Goal: Task Accomplishment & Management: Use online tool/utility

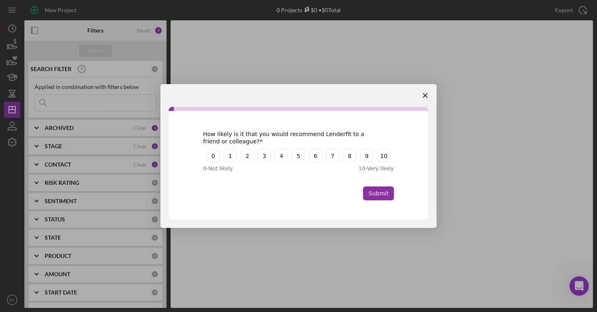
click at [427, 97] on span "Close survey" at bounding box center [425, 95] width 23 height 23
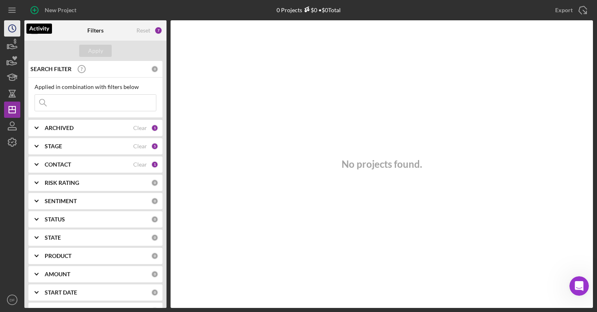
click at [15, 29] on icon "Icon/History" at bounding box center [12, 28] width 20 height 20
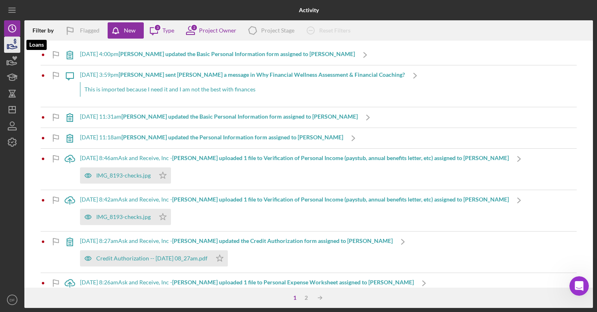
click at [18, 37] on icon "button" at bounding box center [12, 45] width 20 height 20
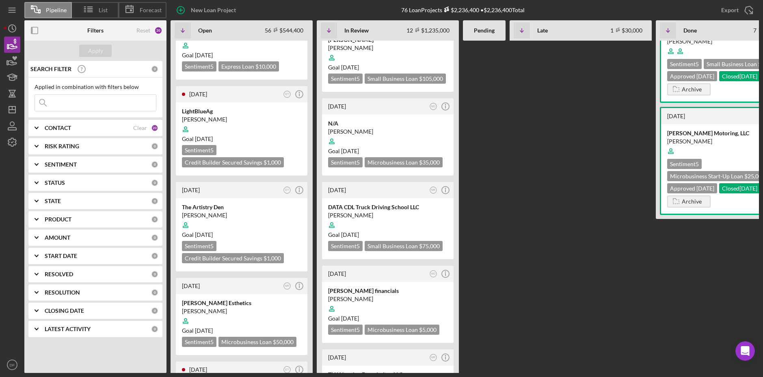
scroll to position [632, 0]
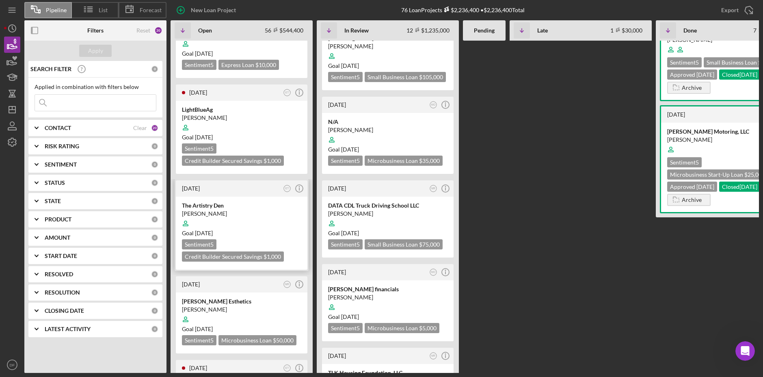
click at [284, 229] on div "Goal 2 weeks from now" at bounding box center [241, 233] width 119 height 8
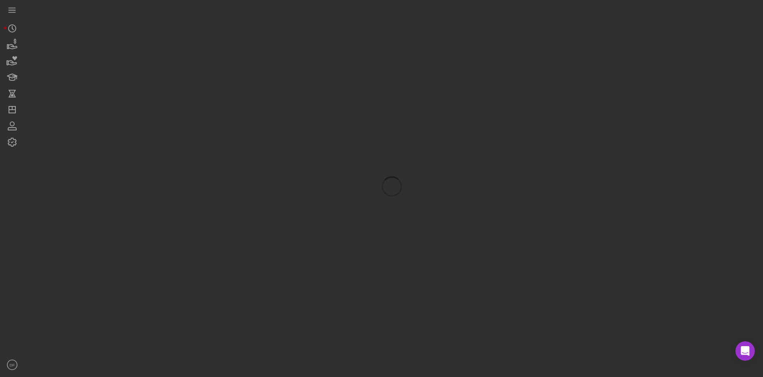
click at [283, 229] on div at bounding box center [391, 186] width 734 height 373
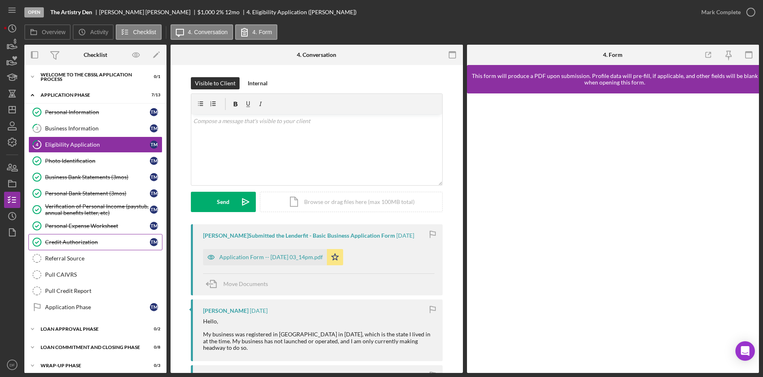
scroll to position [5, 0]
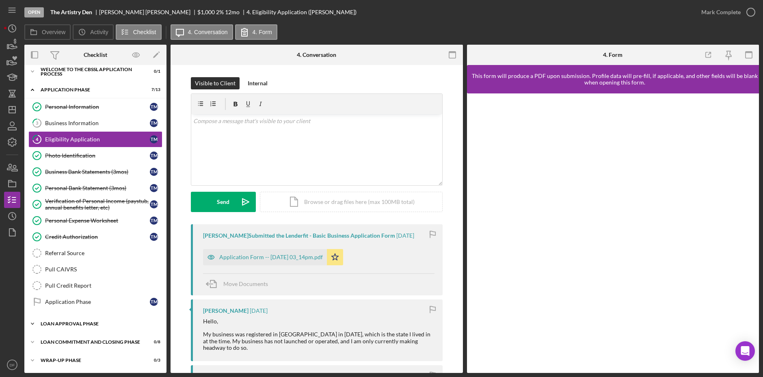
click at [134, 317] on div "Icon/Expander Loan Approval Phase 0 / 2" at bounding box center [95, 323] width 142 height 16
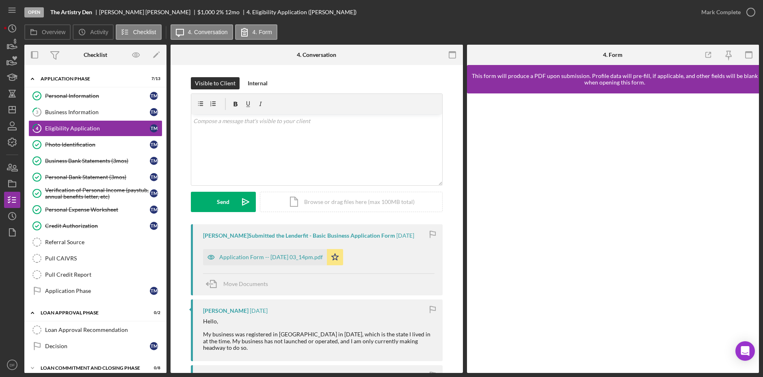
scroll to position [42, 0]
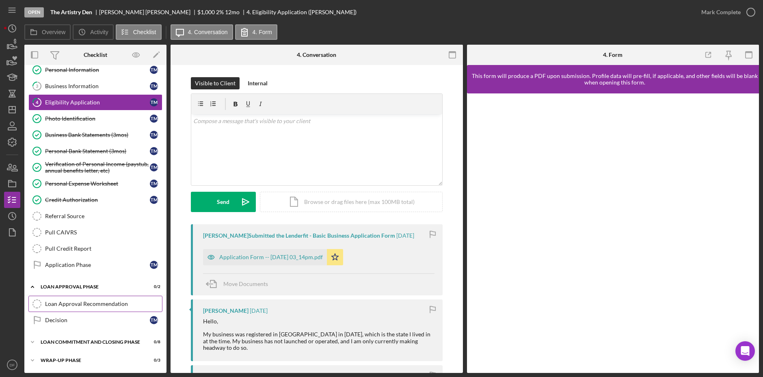
click at [119, 302] on div "Loan Approval Recommendation" at bounding box center [103, 303] width 117 height 6
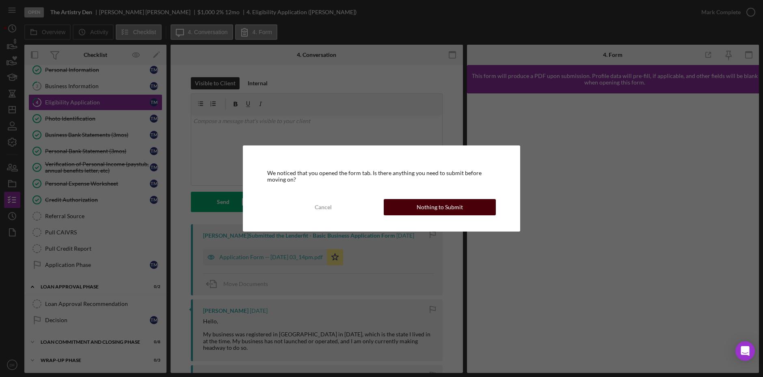
click at [392, 209] on button "Nothing to Submit" at bounding box center [440, 207] width 112 height 16
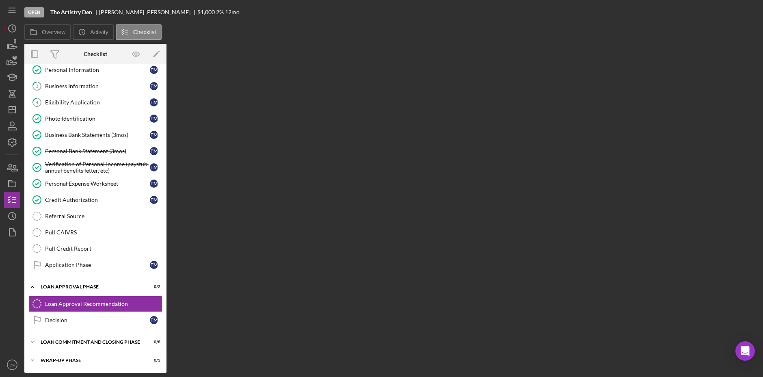
scroll to position [41, 0]
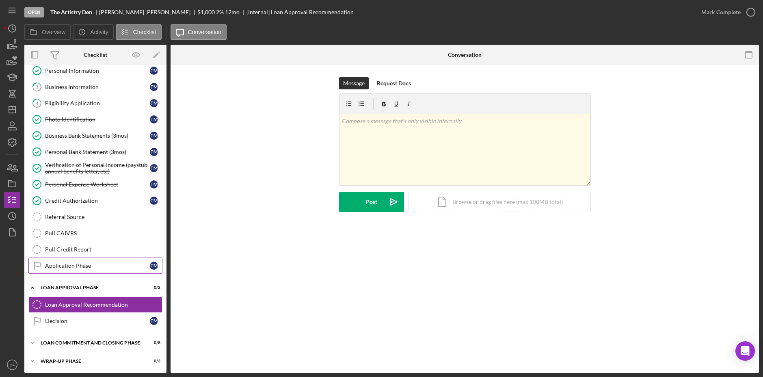
click at [106, 264] on div "Application Phase" at bounding box center [97, 265] width 105 height 6
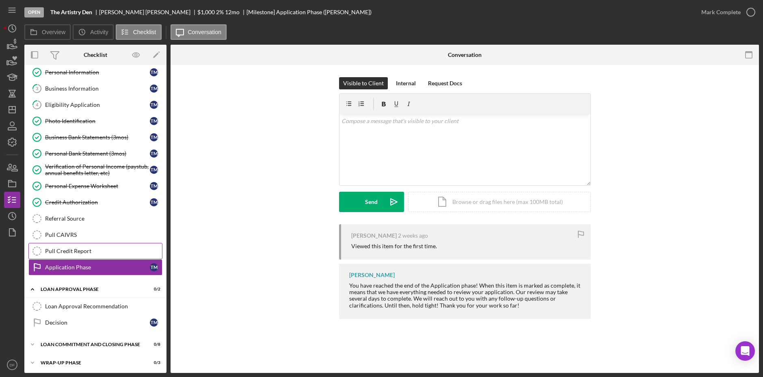
scroll to position [33, 0]
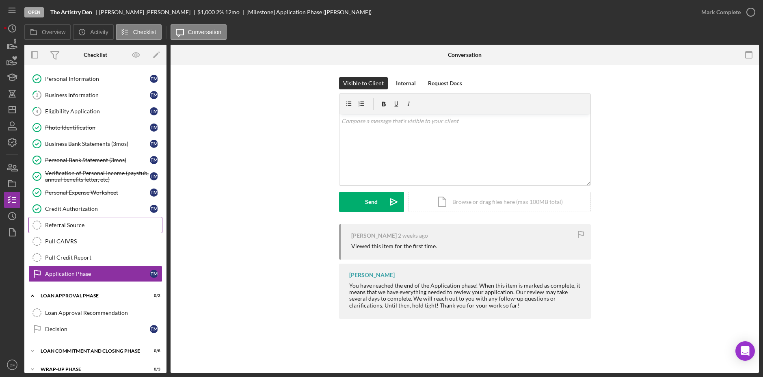
click at [122, 224] on div "Referral Source" at bounding box center [103, 225] width 117 height 6
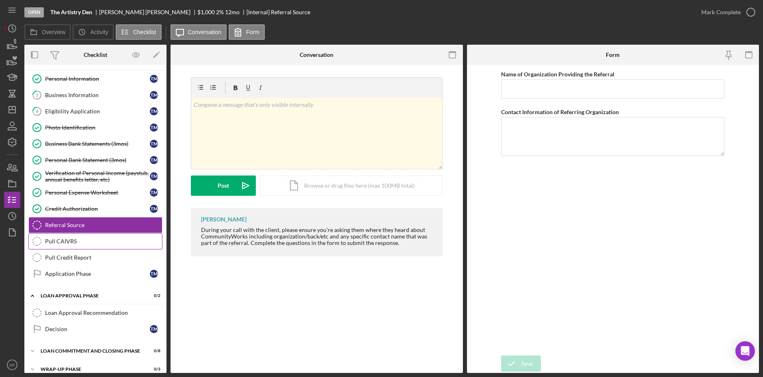
click at [125, 239] on div "Pull CAIVRS" at bounding box center [103, 241] width 117 height 6
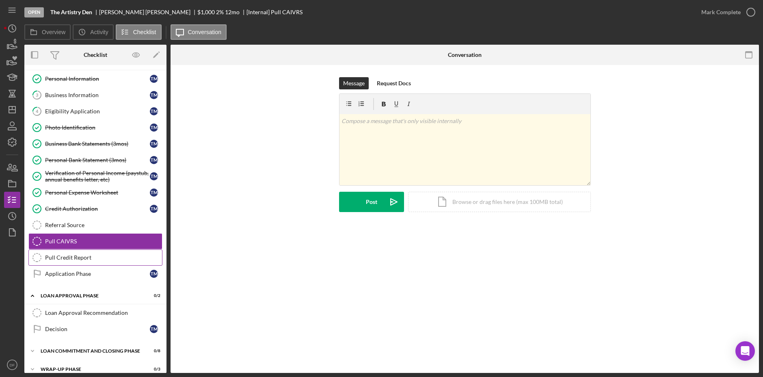
click at [132, 257] on div "Pull Credit Report" at bounding box center [103, 257] width 117 height 6
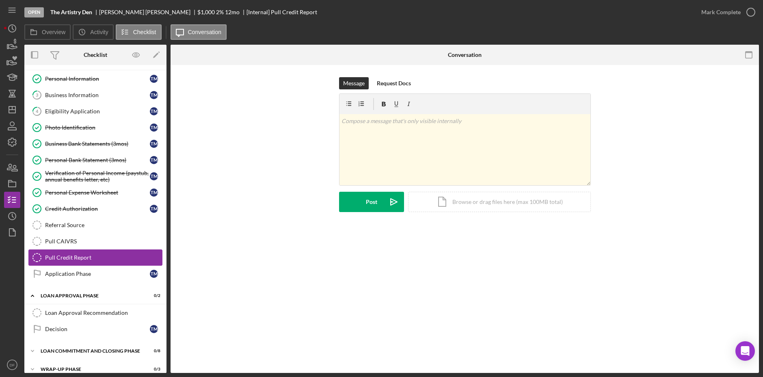
scroll to position [42, 0]
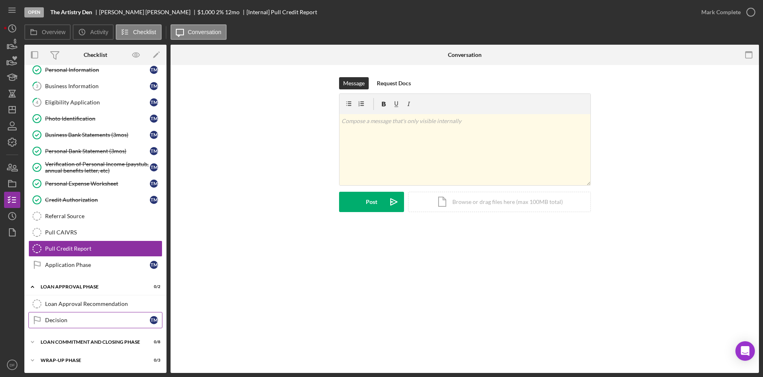
click at [134, 320] on div "Decision" at bounding box center [97, 320] width 105 height 6
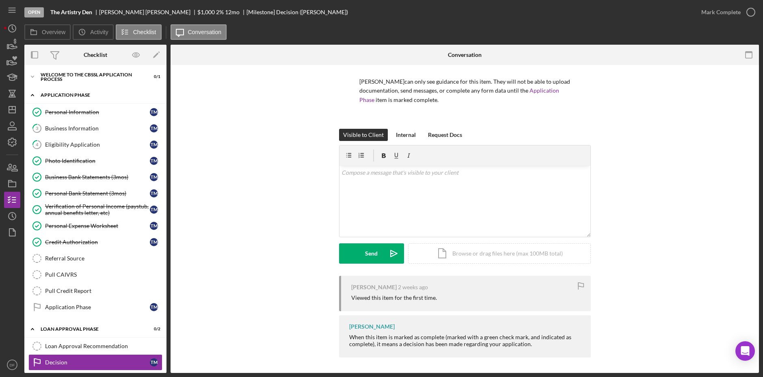
click at [30, 93] on icon "Icon/Expander" at bounding box center [32, 95] width 16 height 16
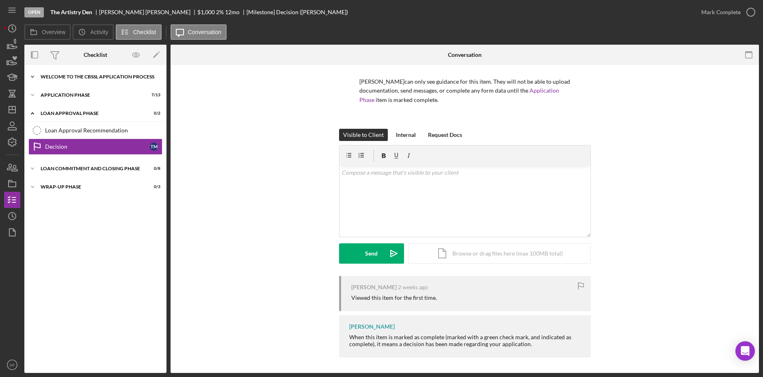
click at [37, 78] on icon "Icon/Expander" at bounding box center [32, 77] width 16 height 16
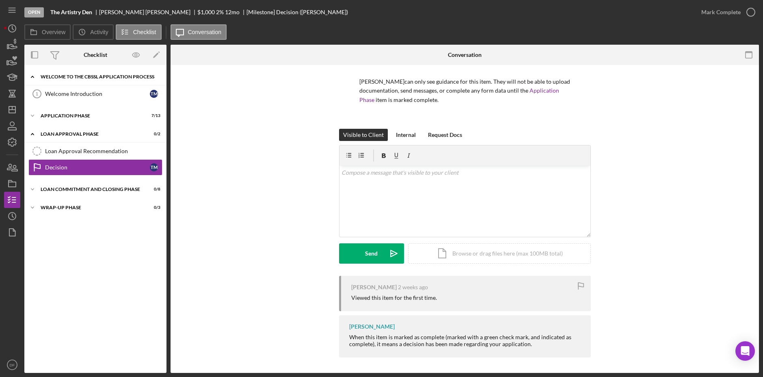
click at [30, 75] on icon "Icon/Expander" at bounding box center [32, 77] width 16 height 16
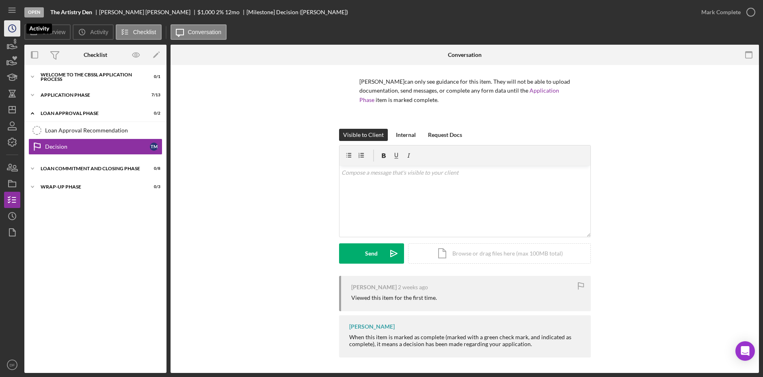
click at [9, 31] on icon "Icon/History" at bounding box center [12, 28] width 20 height 20
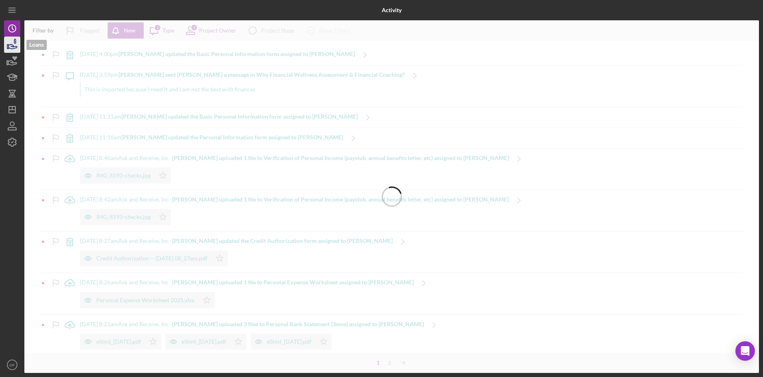
click at [17, 46] on icon "button" at bounding box center [12, 45] width 20 height 20
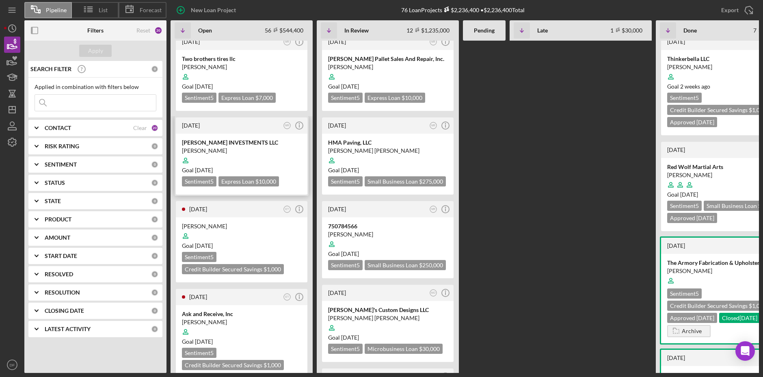
scroll to position [326, 0]
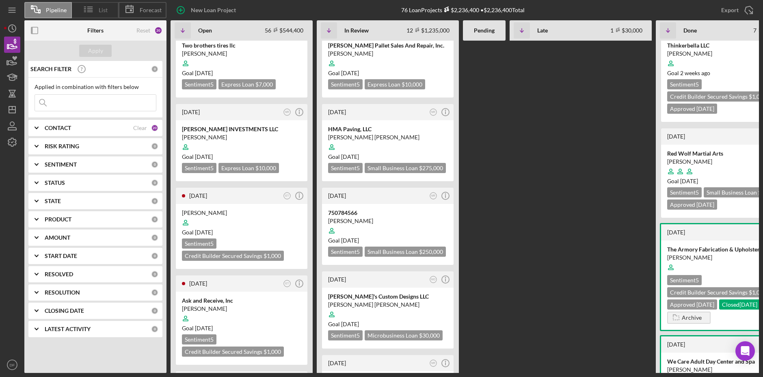
click at [92, 11] on icon at bounding box center [88, 9] width 20 height 20
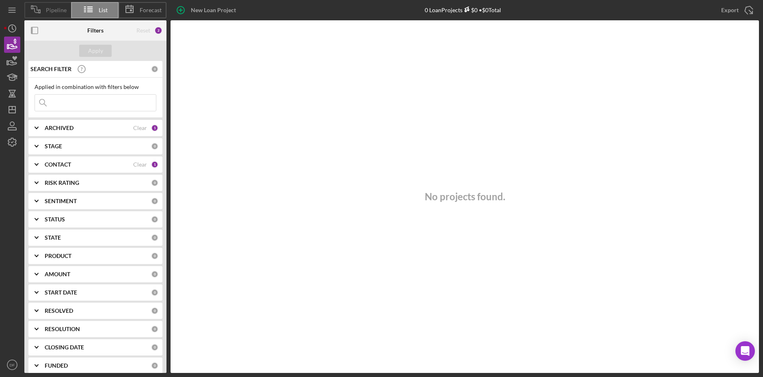
click at [51, 15] on div "Pipeline" at bounding box center [47, 10] width 47 height 16
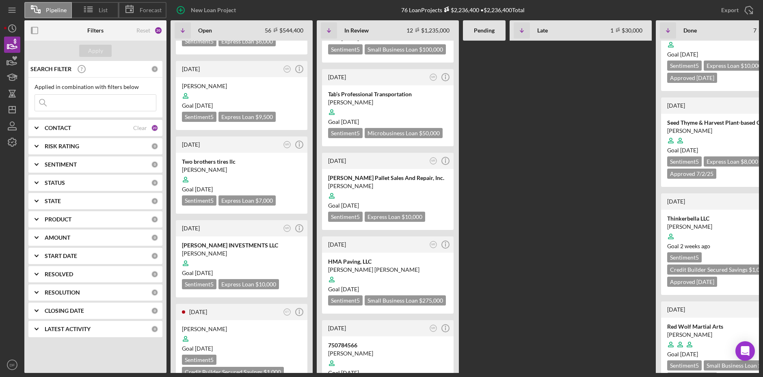
scroll to position [0, 0]
